Goal: Information Seeking & Learning: Learn about a topic

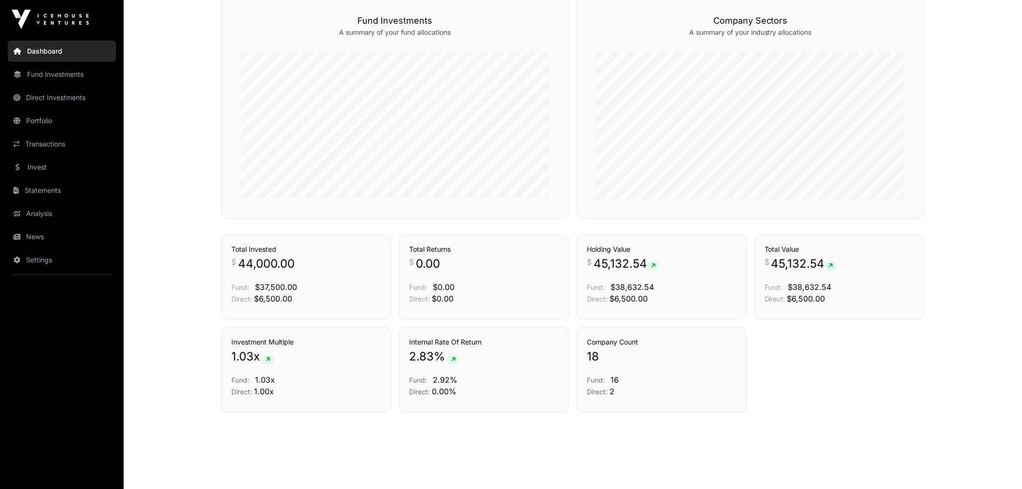
scroll to position [587, 0]
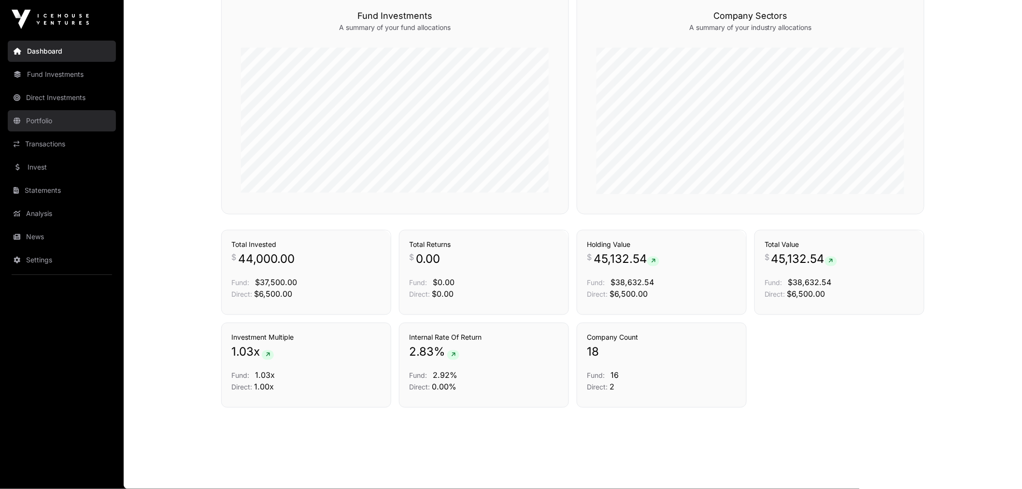
click at [52, 120] on link "Portfolio" at bounding box center [62, 120] width 108 height 21
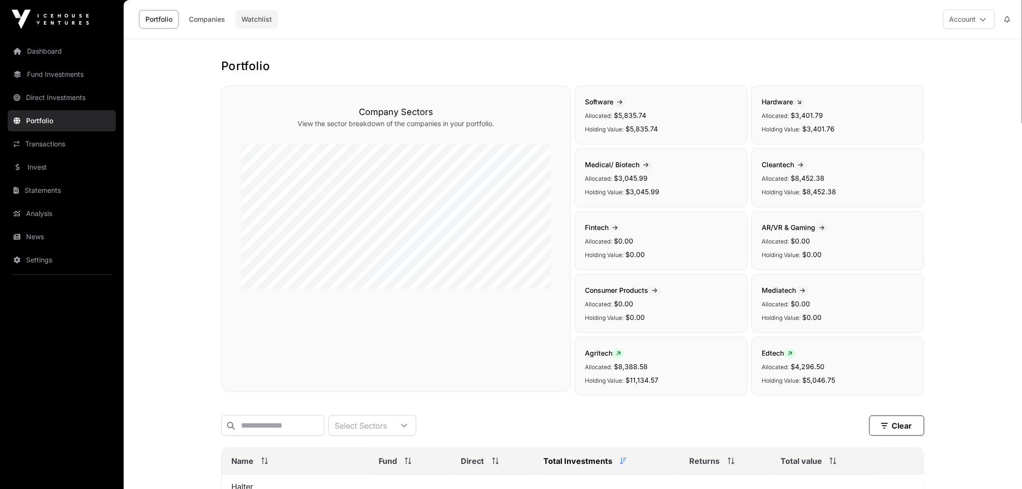
click at [258, 20] on link "Watchlist" at bounding box center [256, 19] width 43 height 18
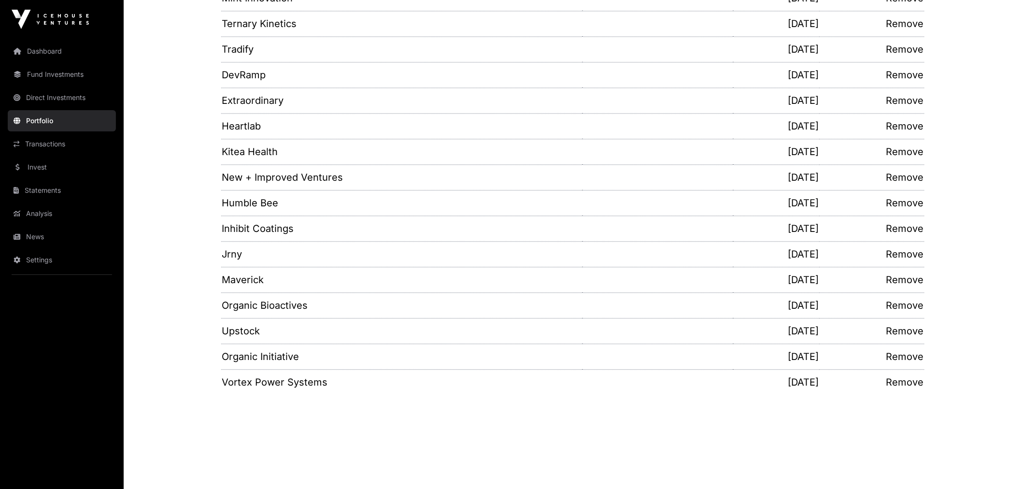
scroll to position [808, 0]
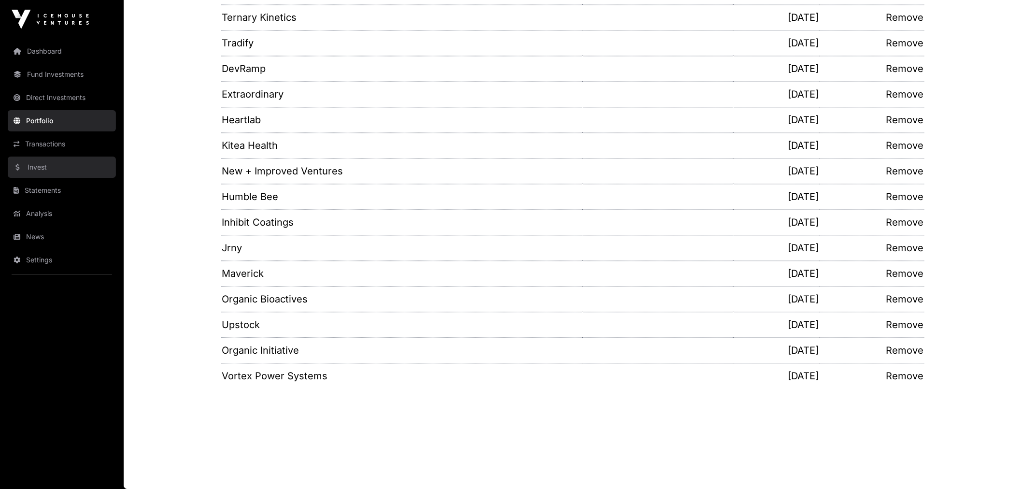
click at [56, 160] on link "Invest" at bounding box center [62, 166] width 108 height 21
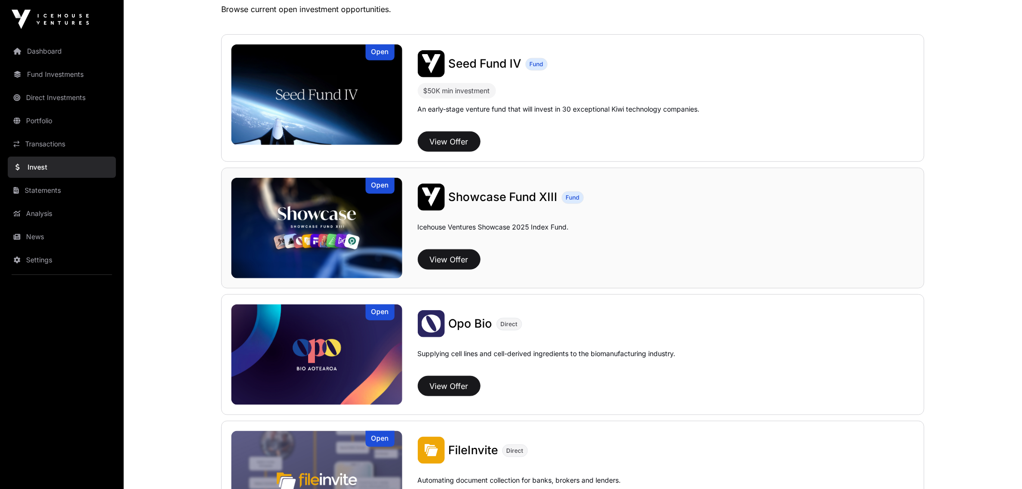
scroll to position [211, 0]
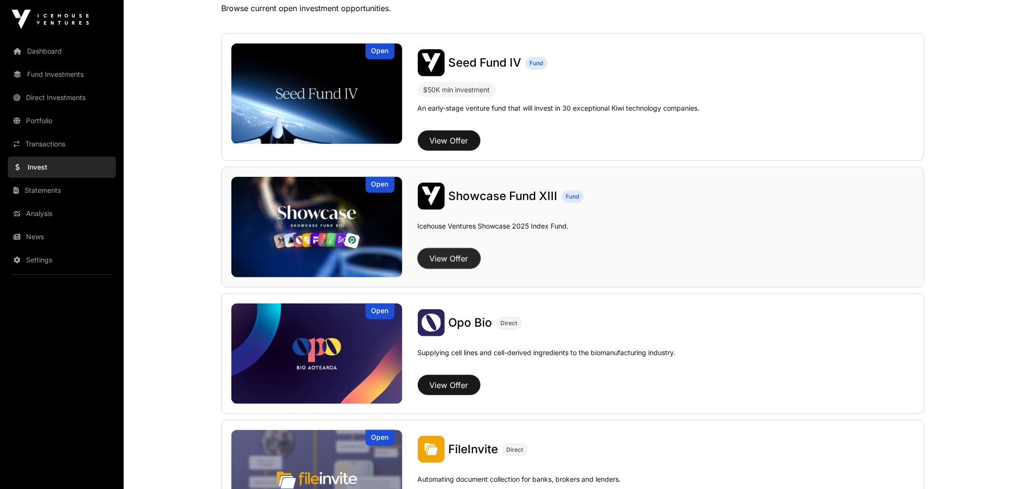
click at [457, 256] on button "View Offer" at bounding box center [449, 258] width 63 height 20
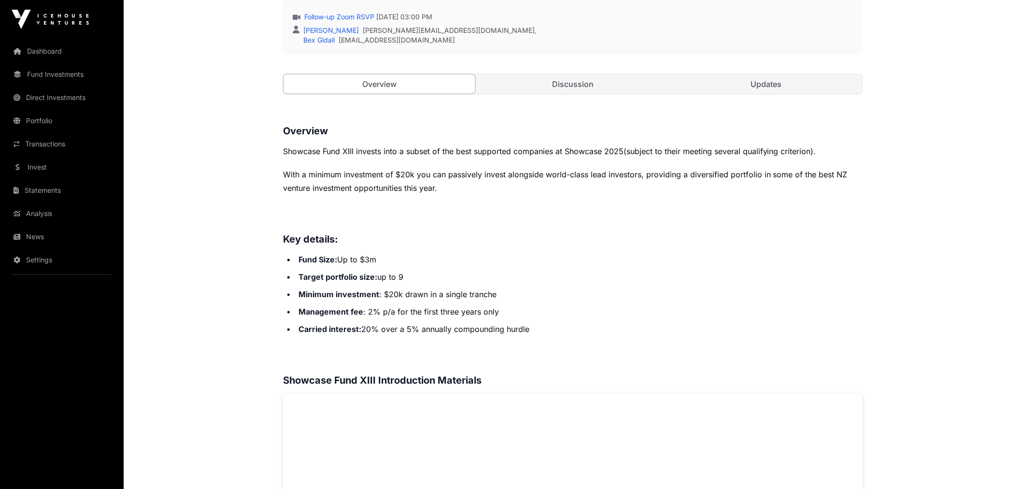
scroll to position [375, 0]
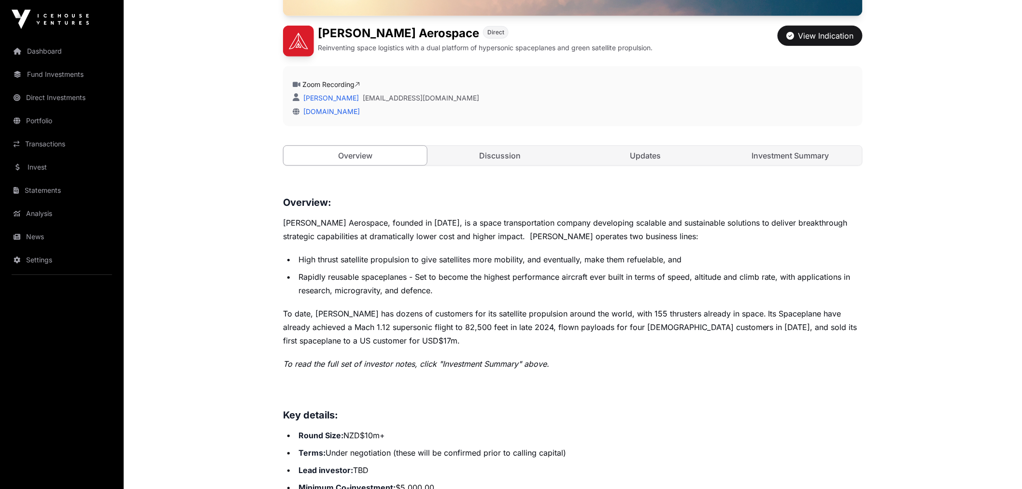
scroll to position [268, 0]
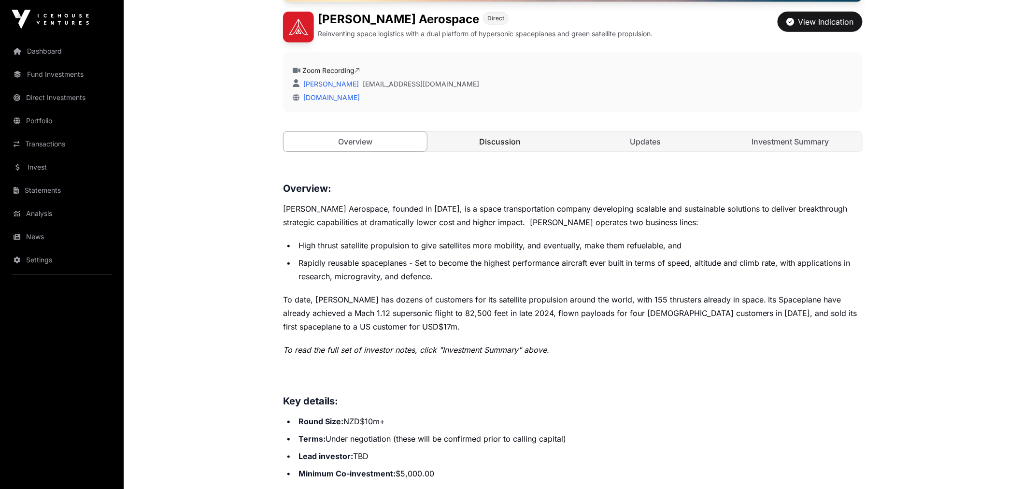
click at [479, 141] on link "Discussion" at bounding box center [500, 141] width 143 height 19
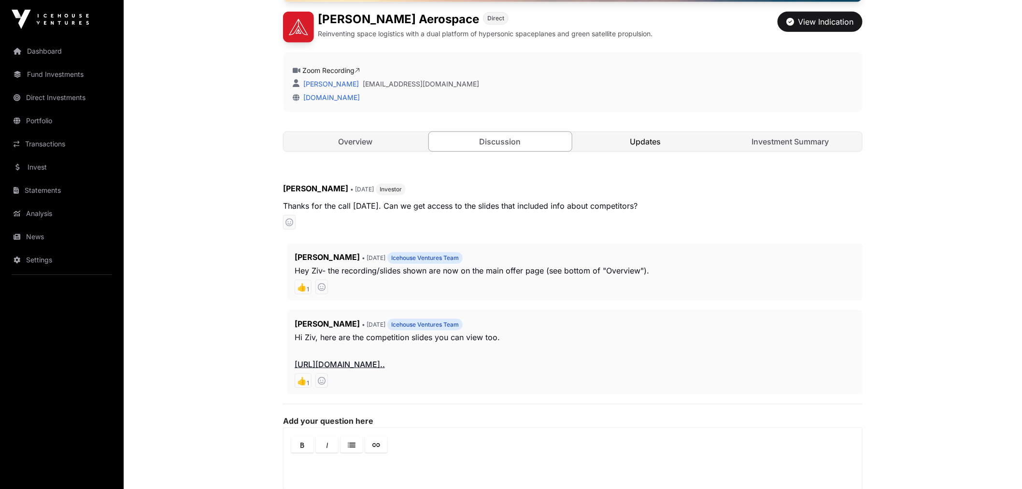
click at [616, 138] on link "Updates" at bounding box center [645, 141] width 143 height 19
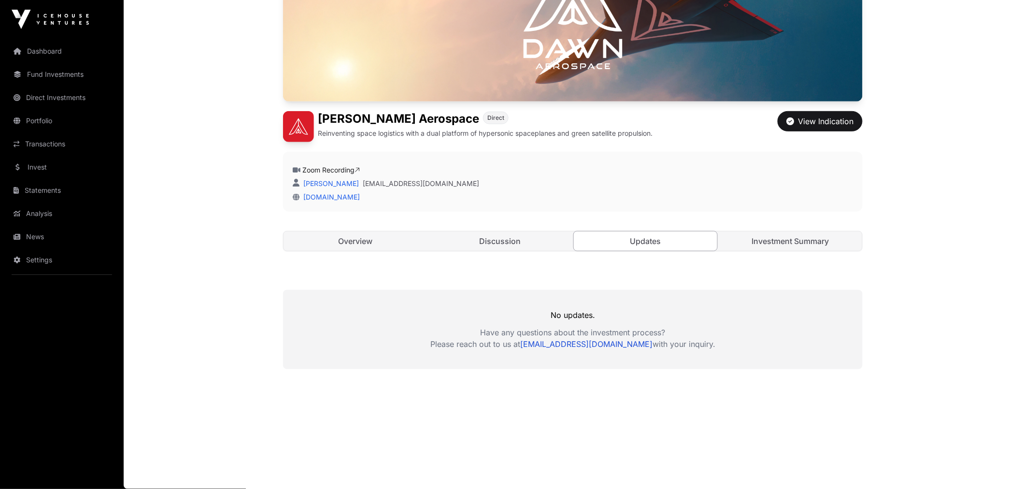
scroll to position [169, 0]
click at [776, 248] on link "Investment Summary" at bounding box center [790, 240] width 143 height 19
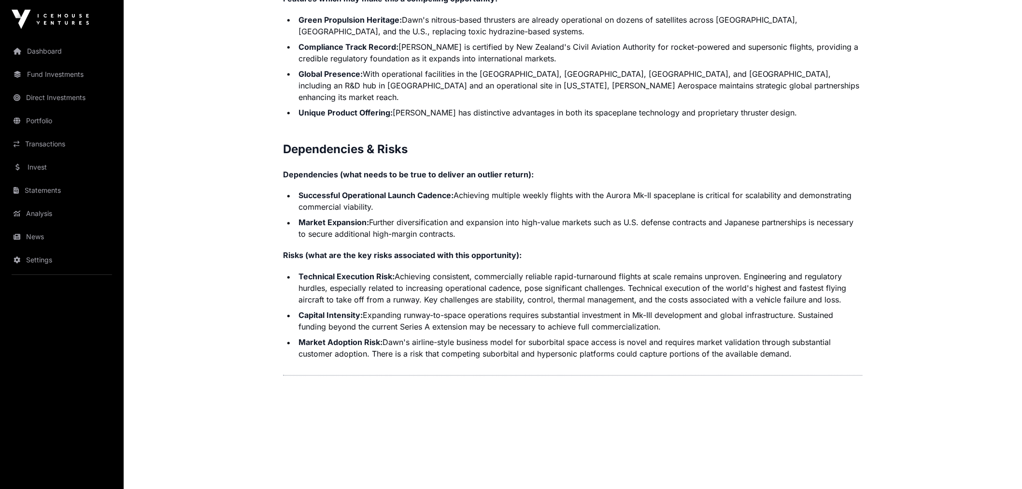
scroll to position [2124, 0]
